Goal: Information Seeking & Learning: Learn about a topic

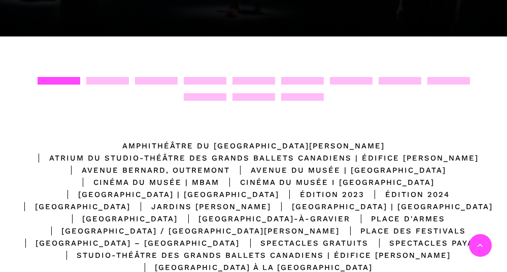
scroll to position [406, 0]
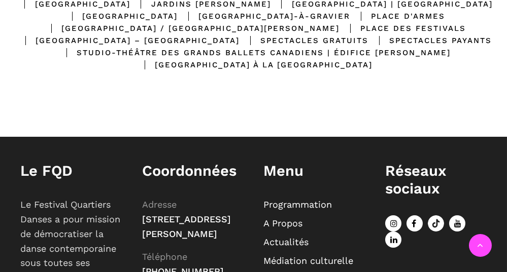
click at [317, 210] on link "Programmation" at bounding box center [298, 204] width 69 height 11
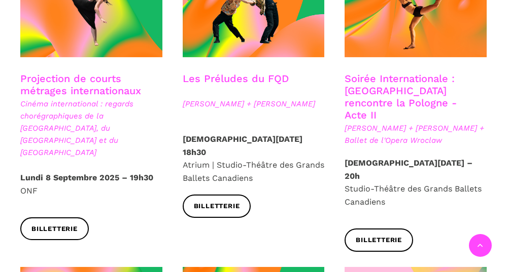
scroll to position [1096, 0]
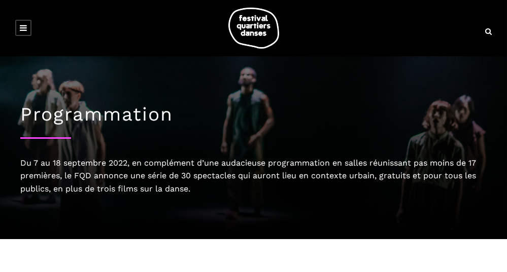
click at [23, 27] on icon at bounding box center [23, 28] width 7 height 8
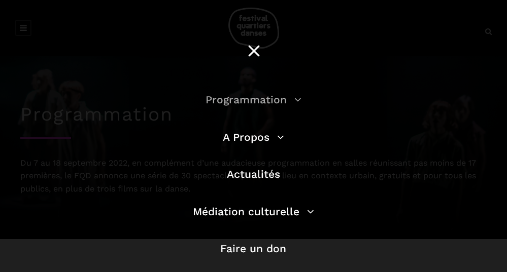
click at [291, 98] on link "Programmation" at bounding box center [254, 99] width 96 height 13
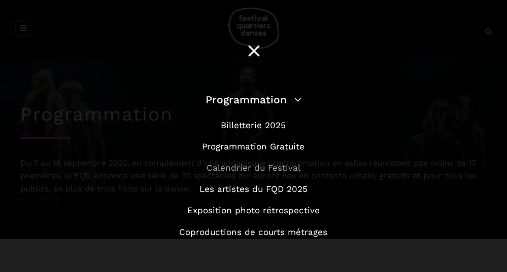
click at [288, 167] on link "Calendrier du Festival" at bounding box center [254, 168] width 94 height 10
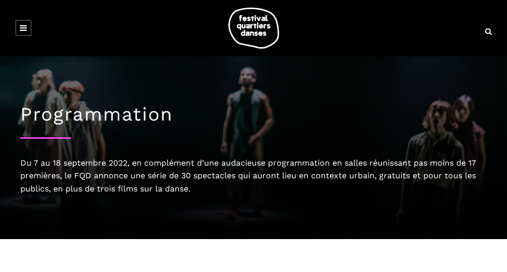
click at [28, 31] on link at bounding box center [23, 28] width 16 height 16
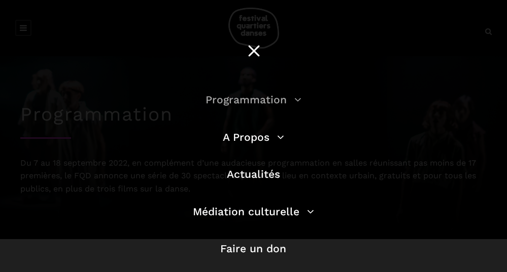
click at [294, 96] on link "Programmation" at bounding box center [254, 99] width 96 height 13
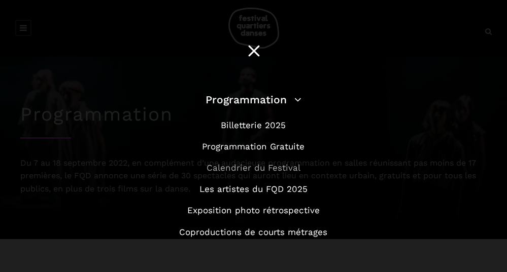
click at [278, 170] on link "Calendrier du Festival" at bounding box center [254, 168] width 94 height 10
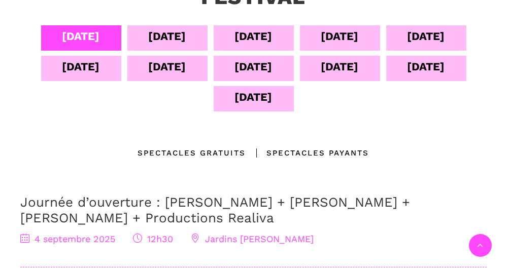
scroll to position [365, 0]
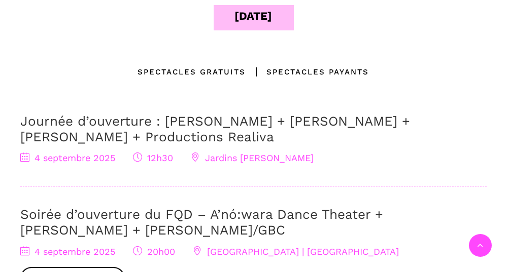
click at [63, 158] on span "4 septembre 2025" at bounding box center [67, 158] width 95 height 11
click at [118, 136] on link "Journée d’ouverture : Jake Poloz + Lamont + Morgane Guillou + Productions Reali…" at bounding box center [215, 129] width 390 height 31
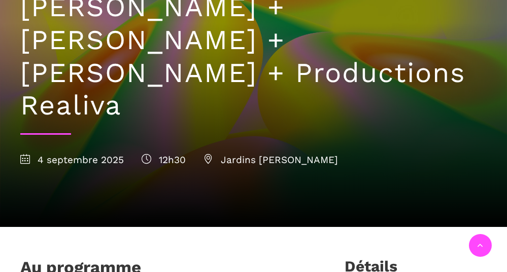
scroll to position [284, 0]
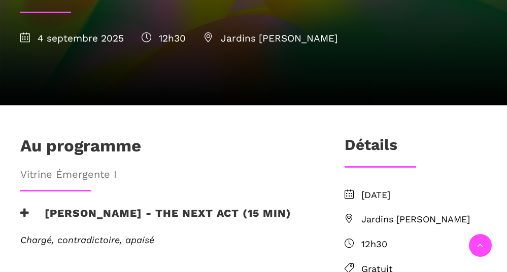
click at [26, 208] on icon at bounding box center [24, 213] width 9 height 11
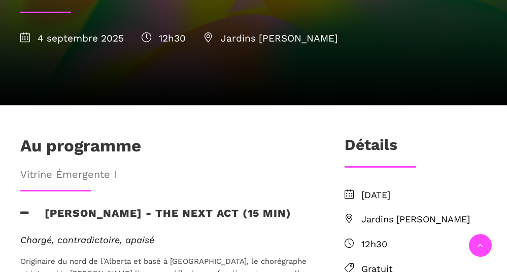
click at [26, 208] on icon at bounding box center [24, 213] width 9 height 11
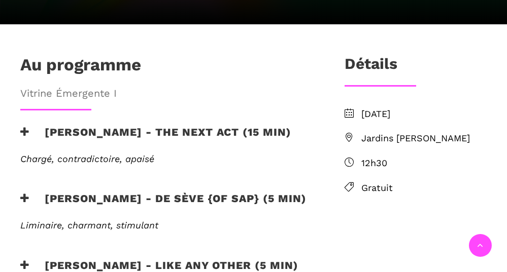
scroll to position [406, 0]
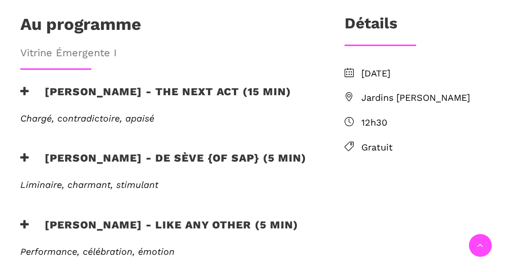
click at [26, 220] on icon at bounding box center [24, 225] width 9 height 11
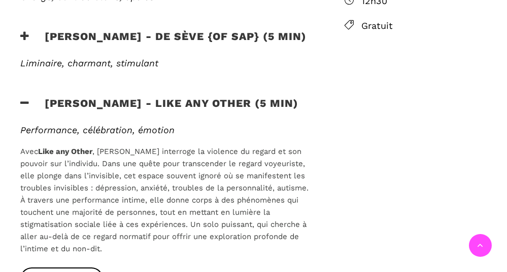
scroll to position [609, 0]
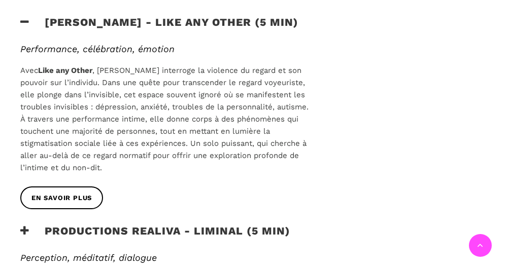
click at [27, 226] on icon at bounding box center [24, 231] width 9 height 11
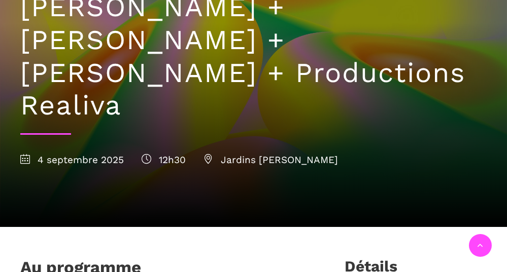
scroll to position [325, 0]
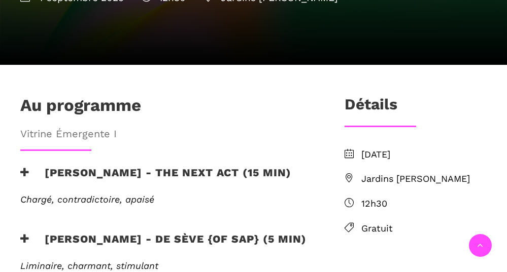
click at [24, 167] on icon at bounding box center [24, 172] width 9 height 11
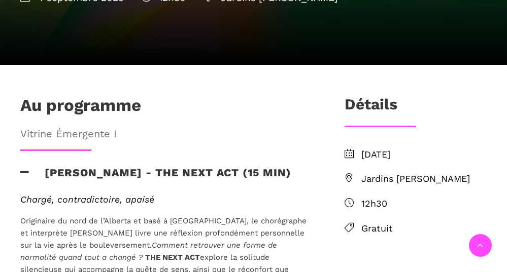
scroll to position [487, 0]
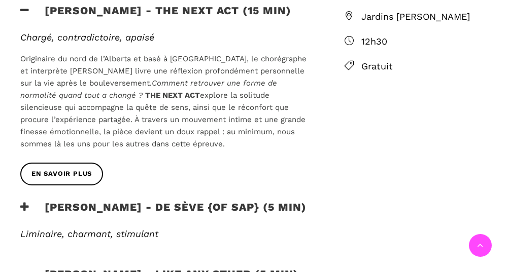
click at [25, 202] on icon at bounding box center [24, 207] width 9 height 11
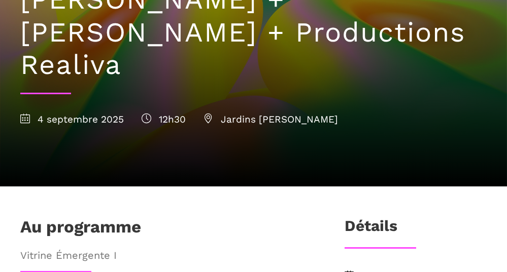
scroll to position [0, 0]
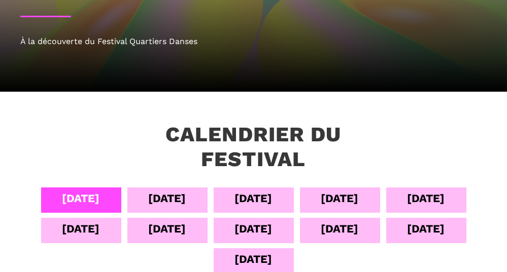
scroll to position [203, 0]
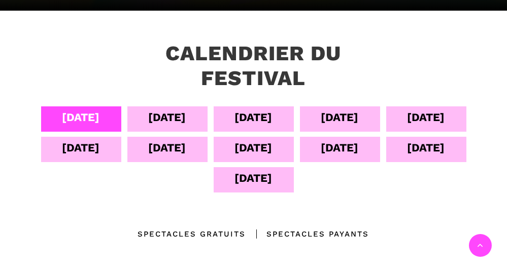
click at [153, 116] on div "[DATE]" at bounding box center [168, 118] width 38 height 18
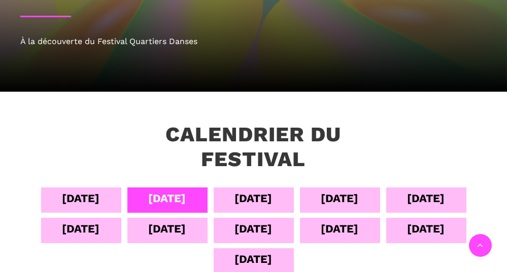
scroll to position [284, 0]
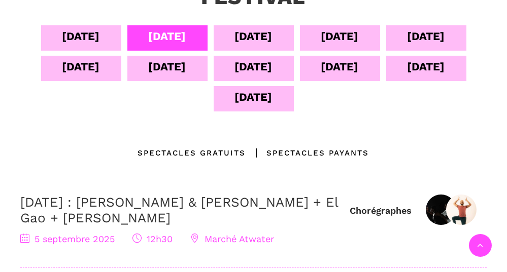
click at [239, 36] on div "06 sept" at bounding box center [254, 36] width 38 height 18
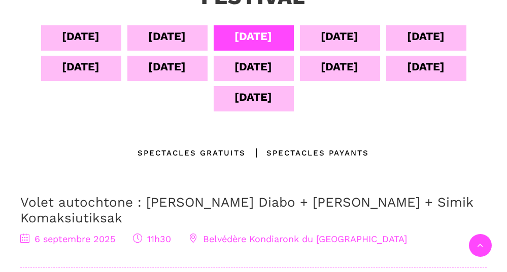
click at [334, 148] on div "Spectacles Payants" at bounding box center [307, 153] width 123 height 12
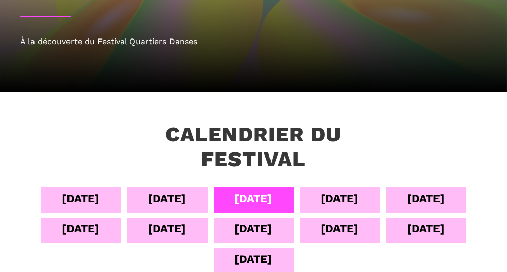
scroll to position [0, 0]
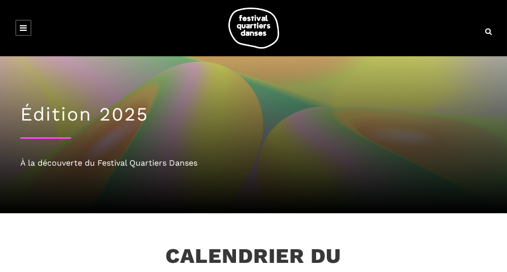
click at [21, 24] on icon at bounding box center [23, 28] width 7 height 8
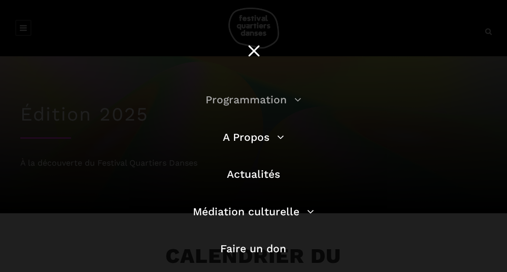
click at [292, 97] on link "Programmation" at bounding box center [254, 99] width 96 height 13
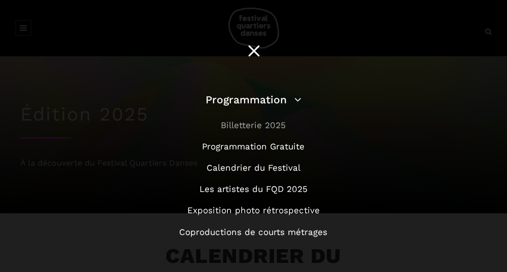
click at [270, 125] on link "Billetterie 2025" at bounding box center [253, 125] width 65 height 10
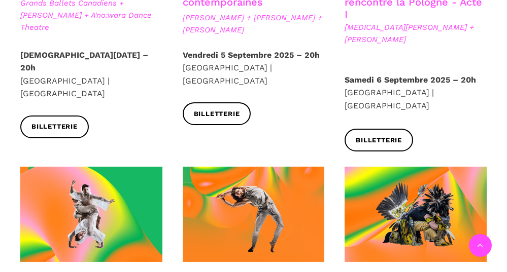
scroll to position [568, 0]
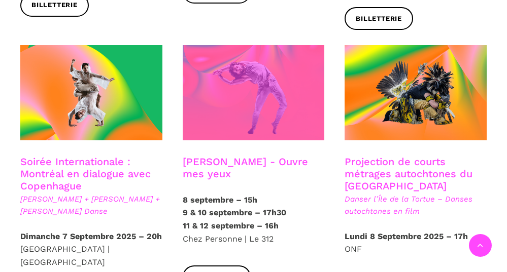
click at [262, 50] on span at bounding box center [254, 92] width 142 height 95
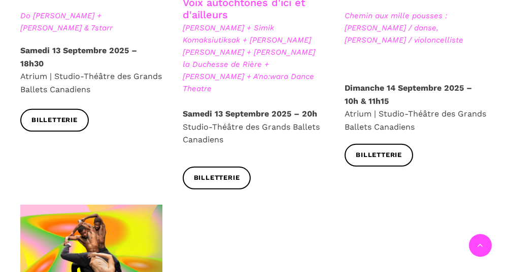
scroll to position [1664, 0]
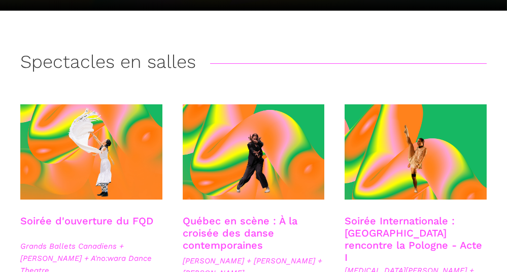
scroll to position [0, 0]
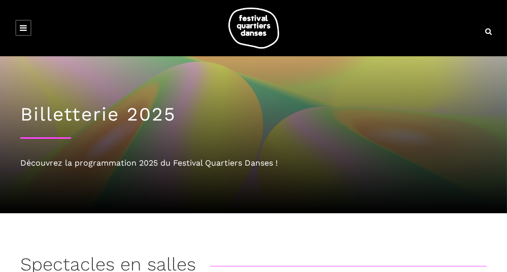
click at [25, 26] on icon at bounding box center [23, 28] width 7 height 8
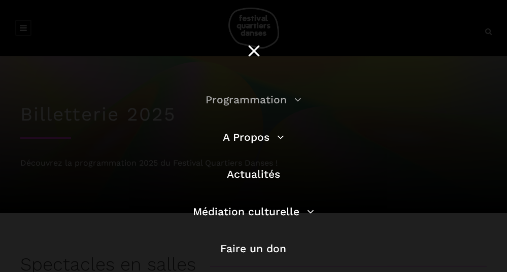
click at [294, 101] on link "Programmation" at bounding box center [254, 99] width 96 height 13
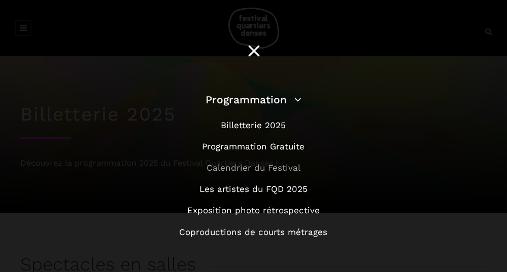
click at [283, 169] on link "Calendrier du Festival" at bounding box center [254, 168] width 94 height 10
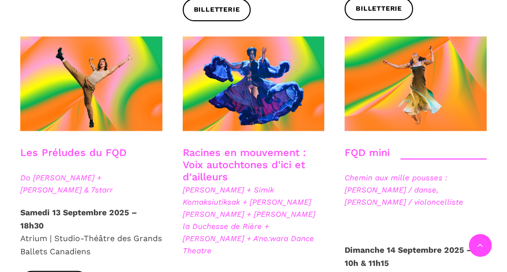
scroll to position [1705, 0]
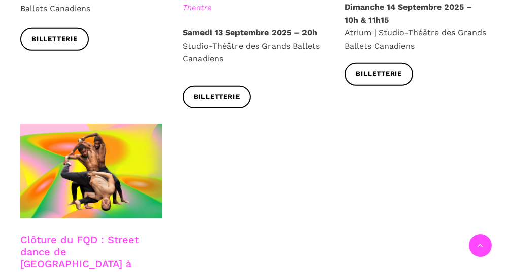
click at [57, 234] on link "Clôture du FQD : Street dance de Copenhague à Montréal" at bounding box center [79, 258] width 118 height 49
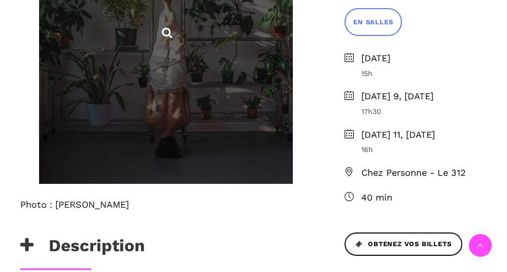
scroll to position [528, 0]
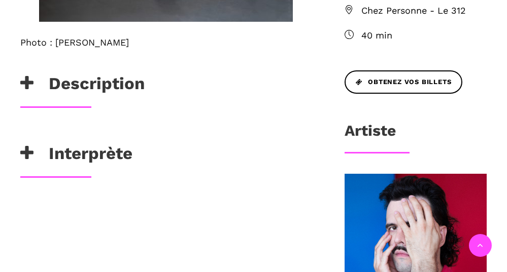
click at [32, 83] on icon at bounding box center [26, 83] width 13 height 17
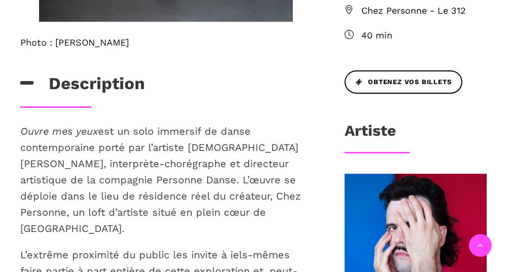
scroll to position [609, 0]
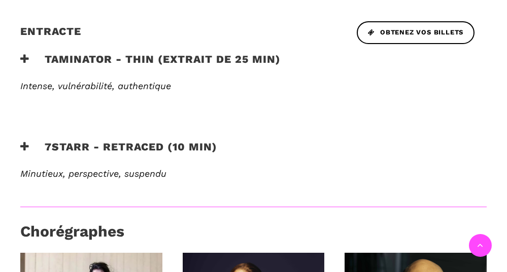
scroll to position [690, 0]
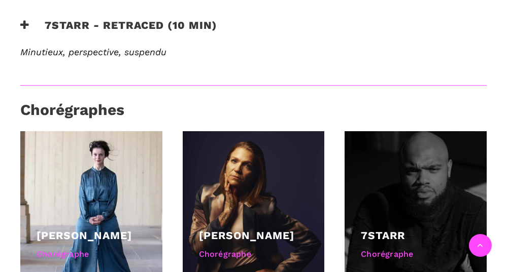
click at [384, 229] on link "7starr" at bounding box center [383, 235] width 44 height 13
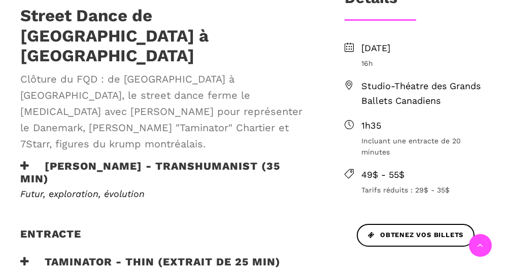
scroll to position [203, 0]
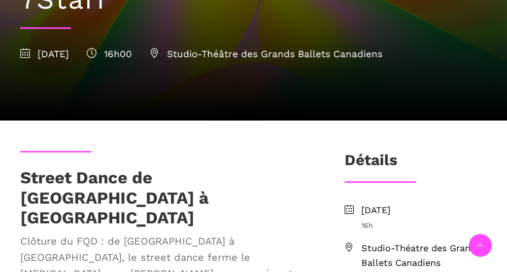
click at [52, 48] on span "[DATE]" at bounding box center [44, 54] width 49 height 12
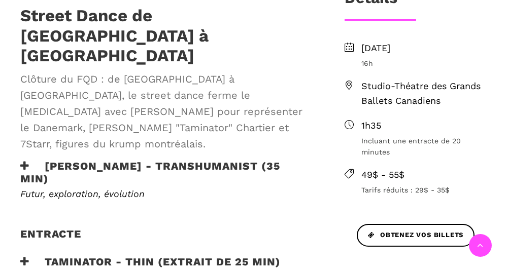
click at [25, 228] on div "Entracte" at bounding box center [166, 242] width 312 height 28
click at [25, 256] on h3 "Taminator - Thin (extrait de 25 min)" at bounding box center [150, 268] width 260 height 25
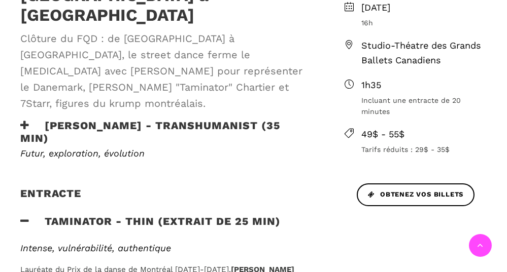
click at [24, 120] on icon at bounding box center [24, 125] width 9 height 11
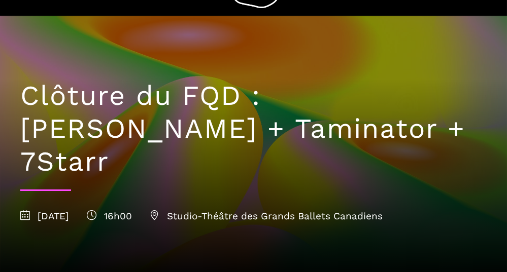
scroll to position [0, 0]
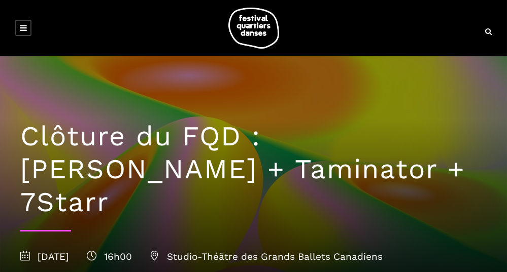
click at [20, 27] on icon at bounding box center [23, 28] width 7 height 8
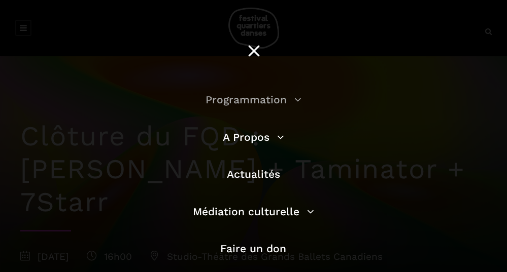
click at [293, 97] on link "Programmation" at bounding box center [254, 99] width 96 height 13
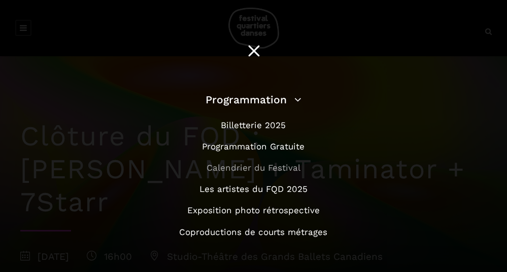
click at [286, 165] on link "Calendrier du Festival" at bounding box center [254, 168] width 94 height 10
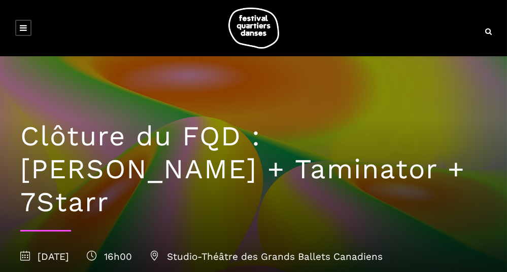
click at [20, 29] on icon at bounding box center [23, 28] width 7 height 8
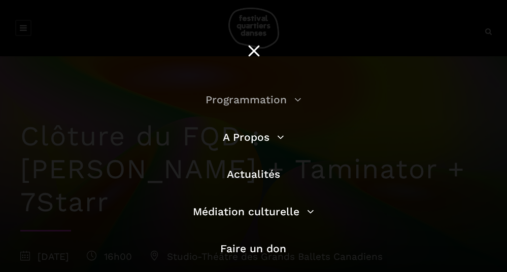
click at [265, 99] on link "Programmation" at bounding box center [254, 99] width 96 height 13
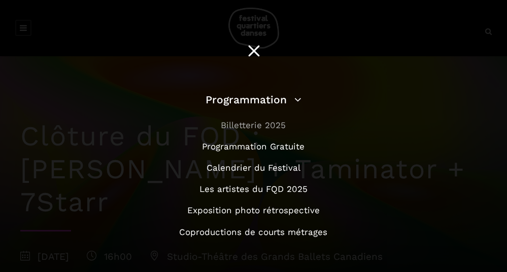
click at [261, 124] on link "Billetterie 2025" at bounding box center [253, 125] width 65 height 10
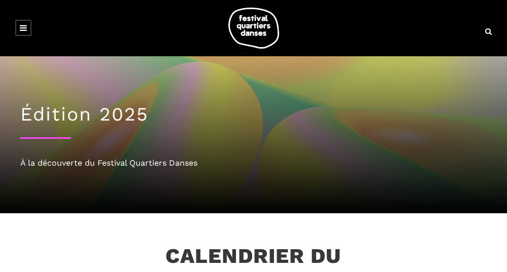
scroll to position [162, 0]
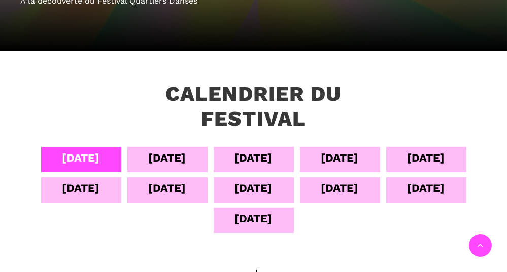
click at [165, 156] on div "[DATE]" at bounding box center [168, 158] width 38 height 18
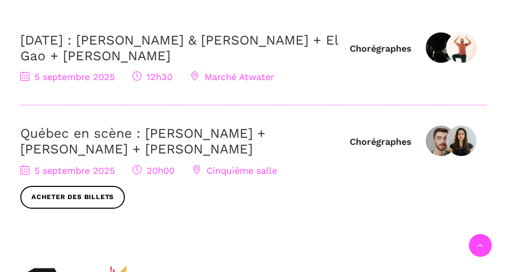
scroll to position [325, 0]
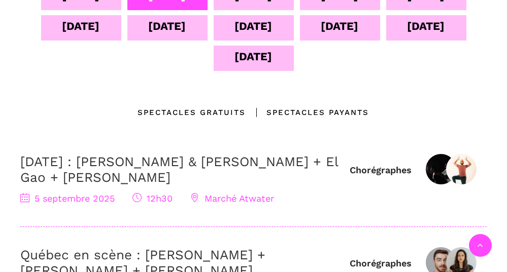
click at [67, 167] on link "[DATE] : [PERSON_NAME] & [PERSON_NAME] + El Gao + [PERSON_NAME]" at bounding box center [179, 169] width 318 height 31
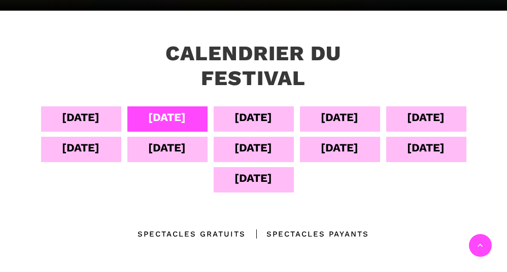
click at [247, 118] on div "06 sept" at bounding box center [254, 118] width 38 height 18
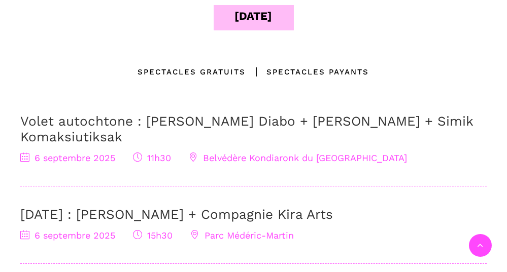
scroll to position [447, 0]
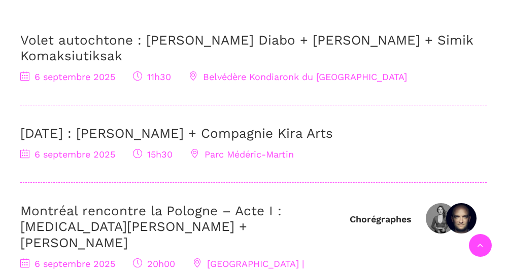
click at [83, 135] on link "6 Septembre : Charles Brecard + Compagnie Kira Arts" at bounding box center [176, 133] width 313 height 15
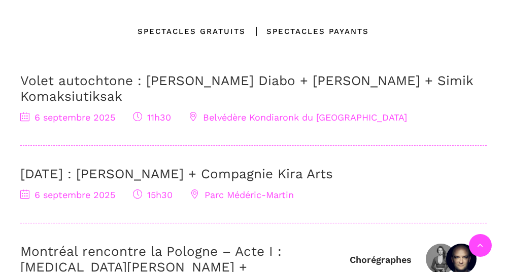
scroll to position [244, 0]
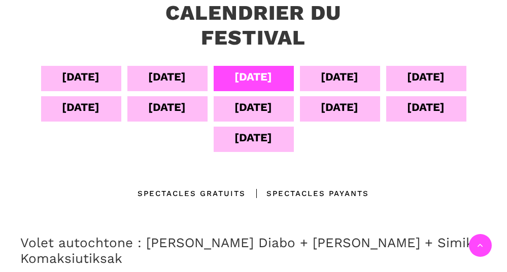
click at [359, 75] on div "07 sept" at bounding box center [340, 77] width 38 height 18
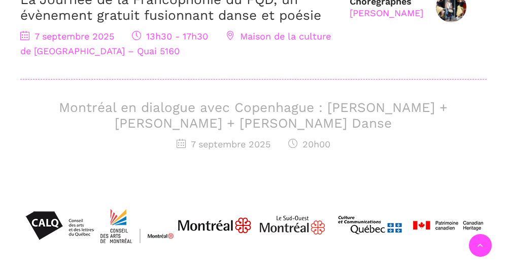
scroll to position [284, 0]
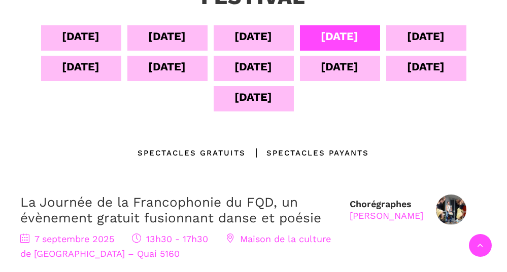
click at [408, 41] on div "08 sept" at bounding box center [426, 37] width 80 height 25
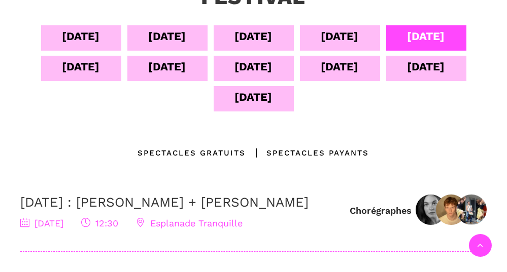
scroll to position [365, 0]
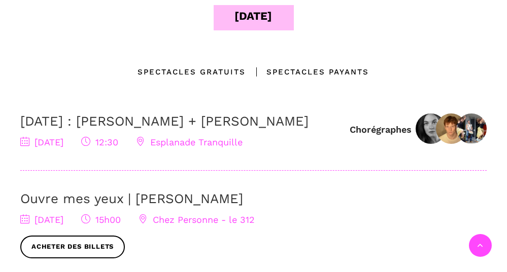
click at [59, 126] on link "8 septembre : Linus Jansner + Rebecca Margolick" at bounding box center [164, 121] width 288 height 15
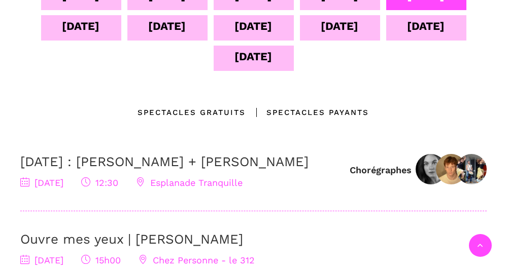
scroll to position [162, 0]
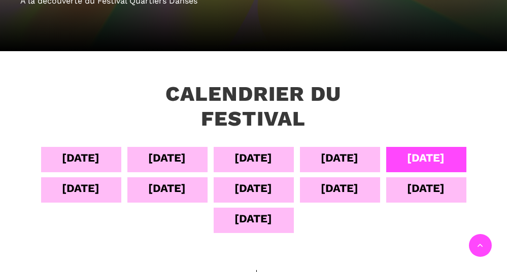
click at [67, 184] on div "[DATE]" at bounding box center [81, 189] width 38 height 18
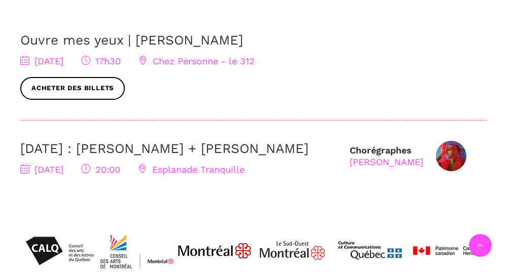
scroll to position [244, 0]
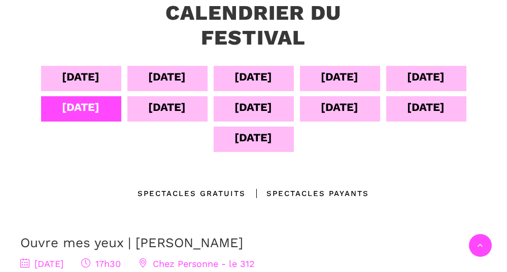
click at [174, 105] on div "[DATE]" at bounding box center [168, 107] width 38 height 18
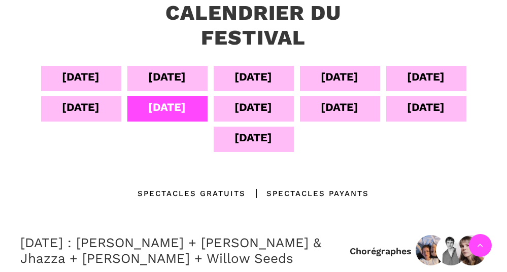
scroll to position [365, 0]
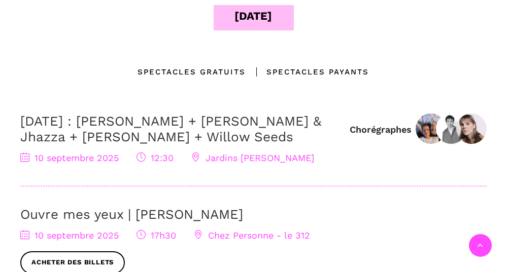
click at [168, 123] on link "10 septembre : Anna Vauquier + Lara & Jhazza + Vincent Lacasse + Willow Seeds" at bounding box center [170, 129] width 301 height 31
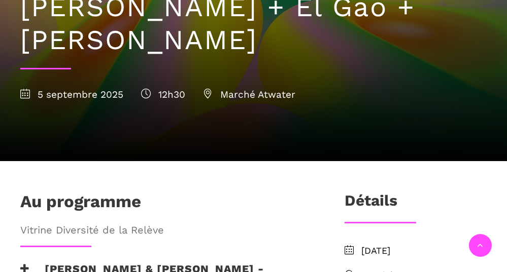
scroll to position [325, 0]
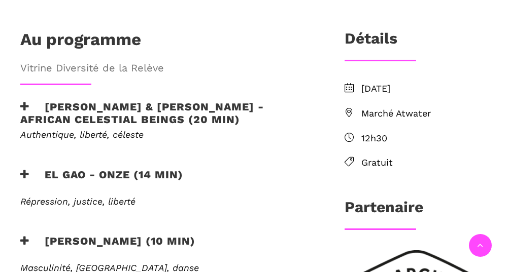
click at [21, 106] on icon at bounding box center [24, 106] width 9 height 11
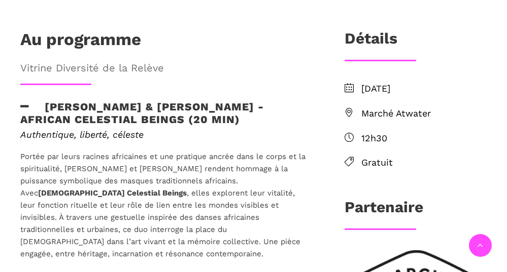
scroll to position [528, 0]
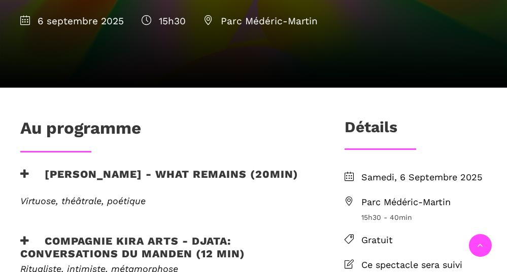
scroll to position [284, 0]
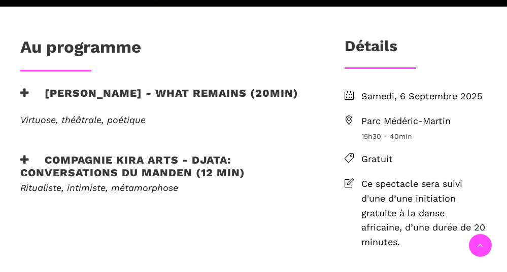
click at [22, 88] on icon at bounding box center [24, 93] width 9 height 11
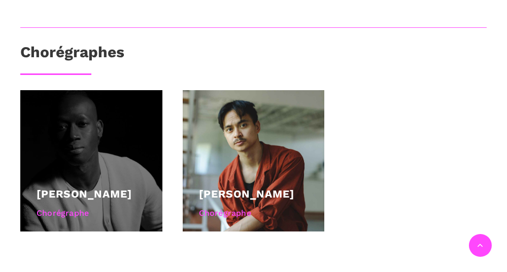
scroll to position [528, 0]
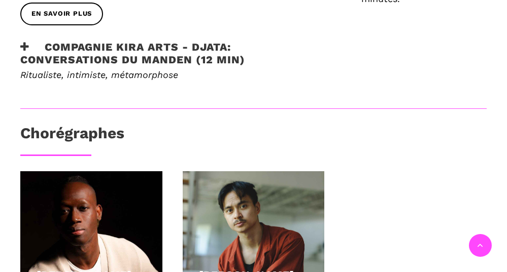
click at [23, 46] on icon at bounding box center [24, 47] width 9 height 11
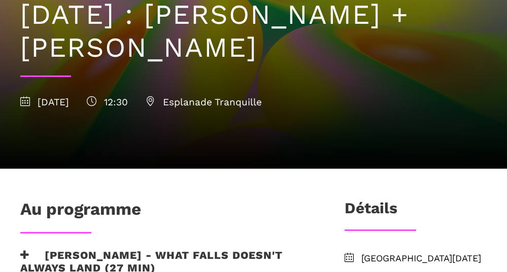
scroll to position [244, 0]
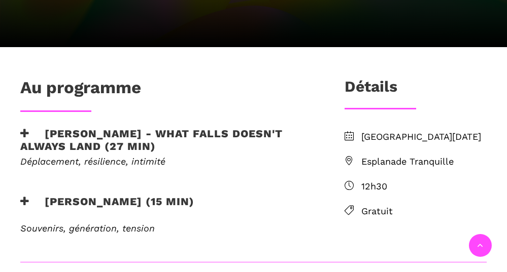
click at [24, 134] on icon at bounding box center [24, 133] width 9 height 11
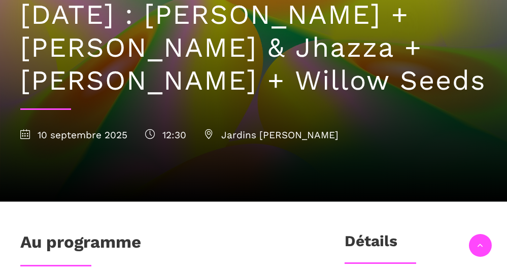
scroll to position [244, 0]
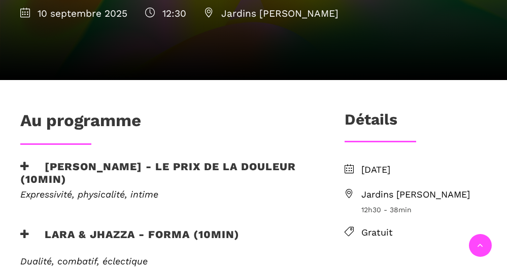
click at [72, 173] on h3 "[PERSON_NAME] - Le prix de la douleur (10min)" at bounding box center [165, 172] width 291 height 25
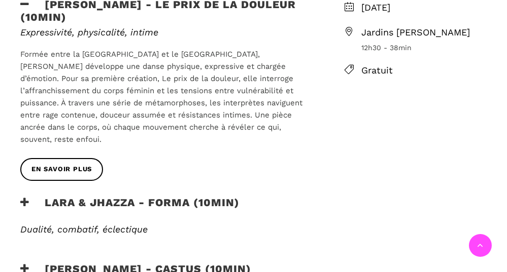
scroll to position [487, 0]
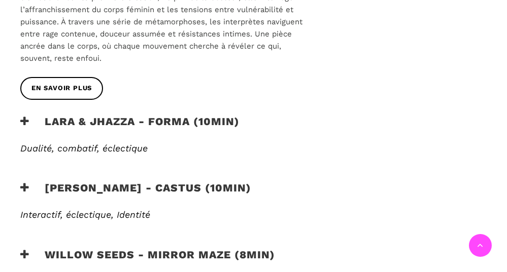
click at [105, 115] on h3 "Lara & Jhazza - forma (10min)" at bounding box center [129, 127] width 219 height 25
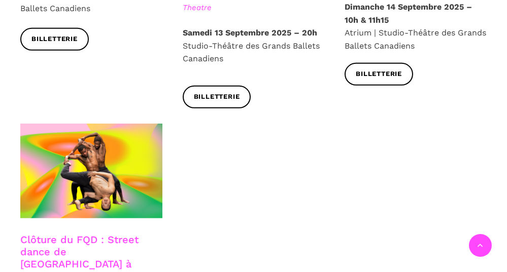
scroll to position [1989, 0]
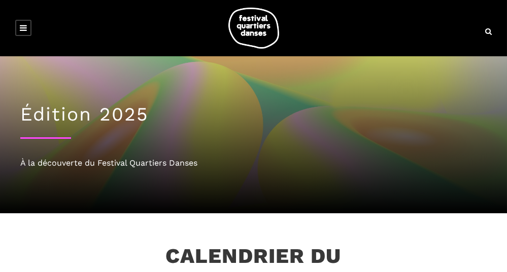
scroll to position [244, 0]
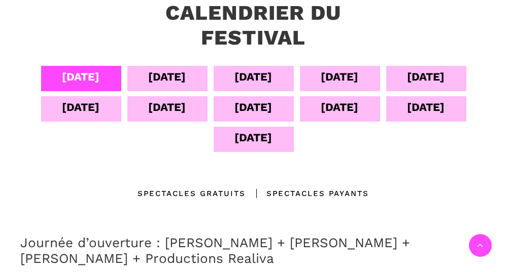
click at [273, 144] on div "[DATE]" at bounding box center [254, 139] width 80 height 25
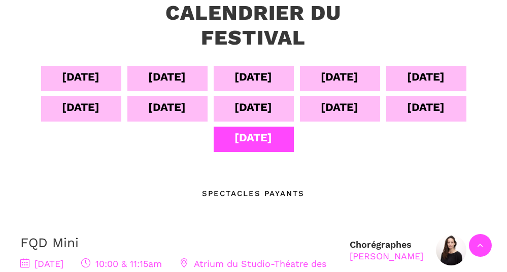
scroll to position [487, 0]
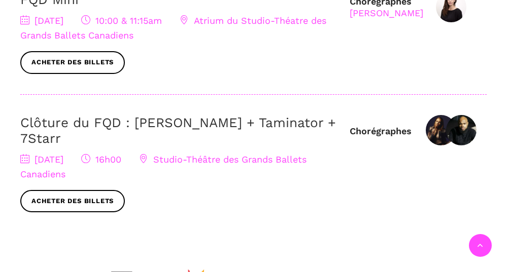
click at [247, 124] on link "Clôture du FQD : [PERSON_NAME] + Taminator + 7Starr" at bounding box center [178, 130] width 316 height 31
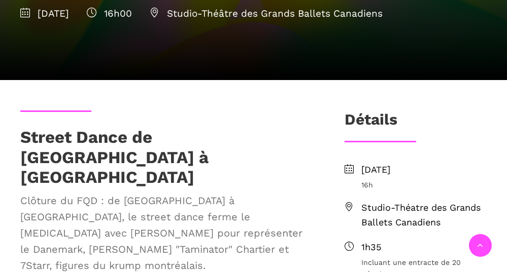
scroll to position [568, 0]
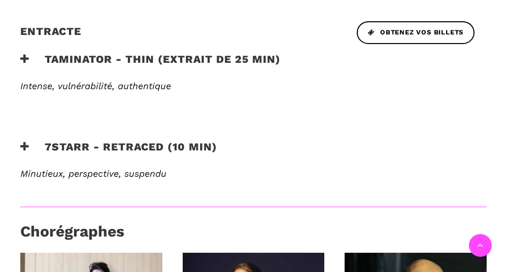
click at [119, 141] on h3 "7Starr - Retraced (10 min)" at bounding box center [118, 153] width 197 height 25
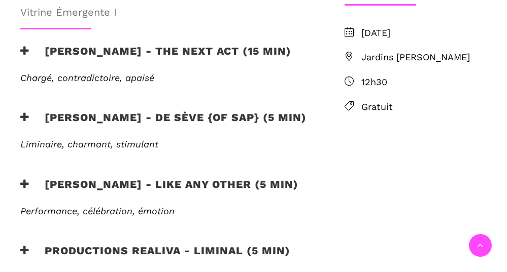
scroll to position [244, 0]
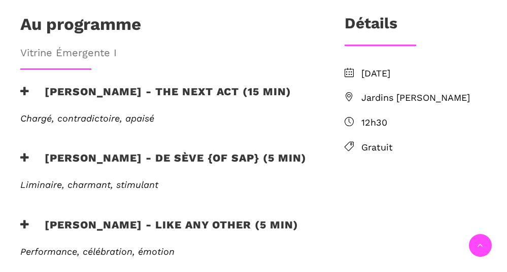
scroll to position [284, 0]
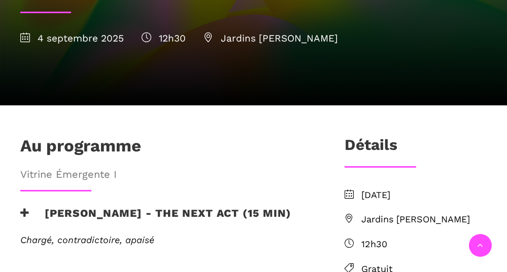
click at [105, 166] on span "Vitrine Émergente I" at bounding box center [165, 174] width 291 height 16
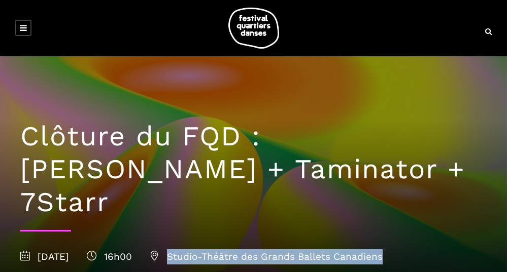
drag, startPoint x: 451, startPoint y: 225, endPoint x: 226, endPoint y: 221, distance: 224.8
click at [226, 250] on div "[DATE] 16h00 Studio-Théâtre des Grands Ballets Canadiens" at bounding box center [253, 257] width 466 height 15
copy span "Studio-Théâtre des Grands Ballets Canadiens"
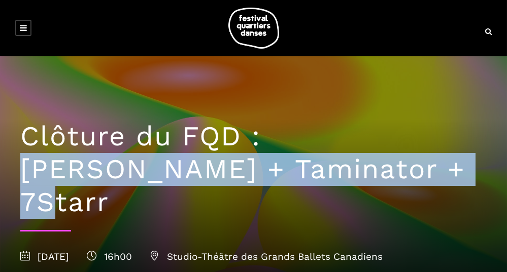
drag, startPoint x: 273, startPoint y: 139, endPoint x: 296, endPoint y: 168, distance: 38.0
click at [296, 168] on h1 "Clôture du FQD : [PERSON_NAME] + Taminator + 7Starr" at bounding box center [253, 169] width 466 height 98
copy h1 "[PERSON_NAME] + Taminator + 7Starr"
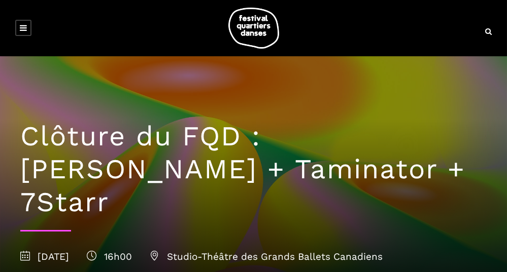
click at [68, 139] on h1 "Clôture du FQD : [PERSON_NAME] + Taminator + 7Starr" at bounding box center [253, 169] width 466 height 98
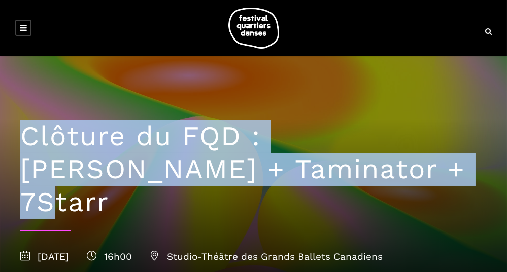
drag, startPoint x: 23, startPoint y: 139, endPoint x: 336, endPoint y: 166, distance: 314.3
click at [336, 166] on h1 "Clôture du FQD : [PERSON_NAME] + Taminator + 7Starr" at bounding box center [253, 169] width 466 height 98
copy h1 "Clôture du FQD : [PERSON_NAME] + Taminator + 7Starr"
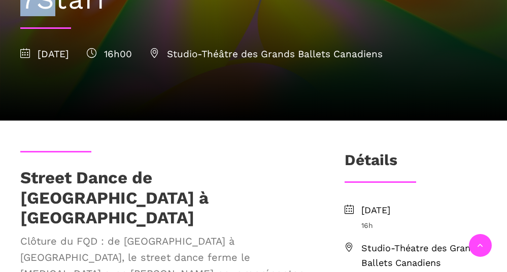
scroll to position [244, 0]
